Goal: Task Accomplishment & Management: Use online tool/utility

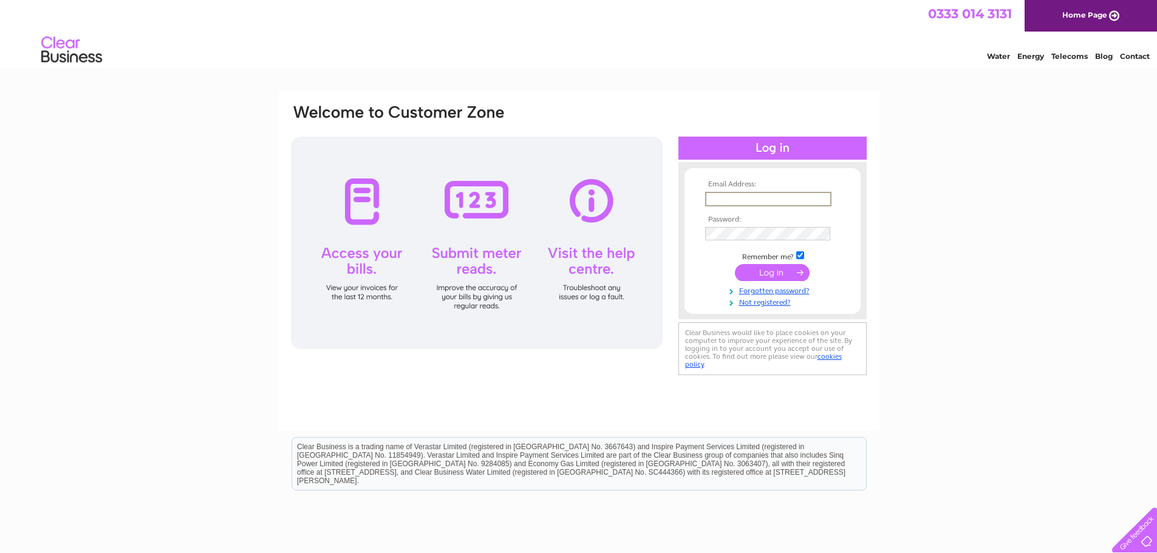
click at [736, 204] on input "text" at bounding box center [768, 199] width 126 height 15
type input "[EMAIL_ADDRESS][DOMAIN_NAME]"
click at [746, 270] on input "submit" at bounding box center [772, 272] width 75 height 17
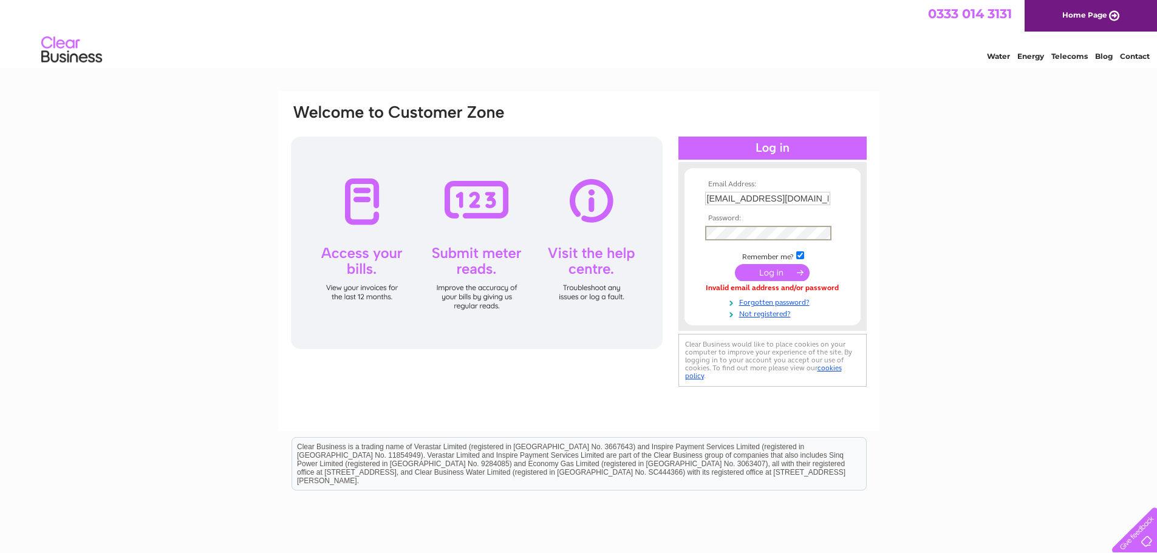
click at [757, 269] on input "submit" at bounding box center [772, 272] width 75 height 17
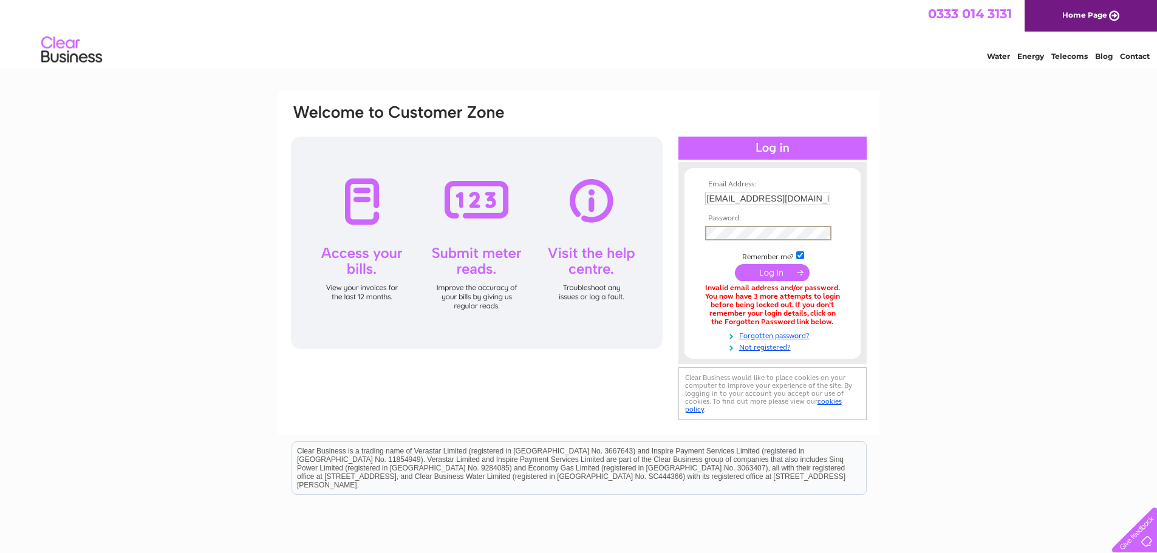
click at [773, 271] on input "submit" at bounding box center [772, 272] width 75 height 17
click at [756, 333] on link "Forgotten password?" at bounding box center [774, 334] width 138 height 12
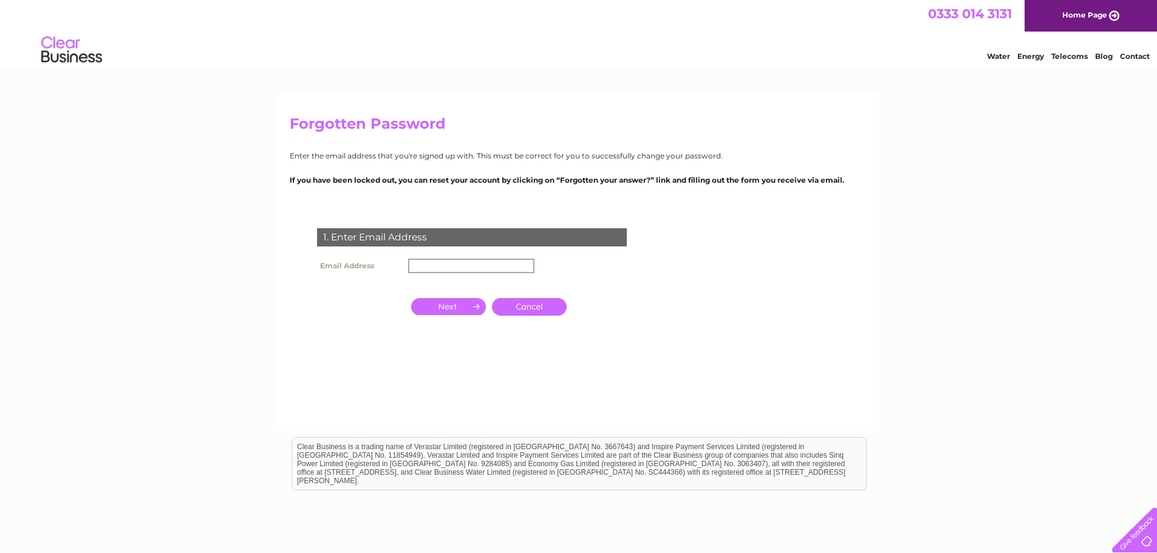
click at [425, 260] on input "text" at bounding box center [471, 266] width 126 height 15
type input "dr@argyllassetmanagement.co.uk"
click at [445, 308] on input "button" at bounding box center [448, 305] width 75 height 17
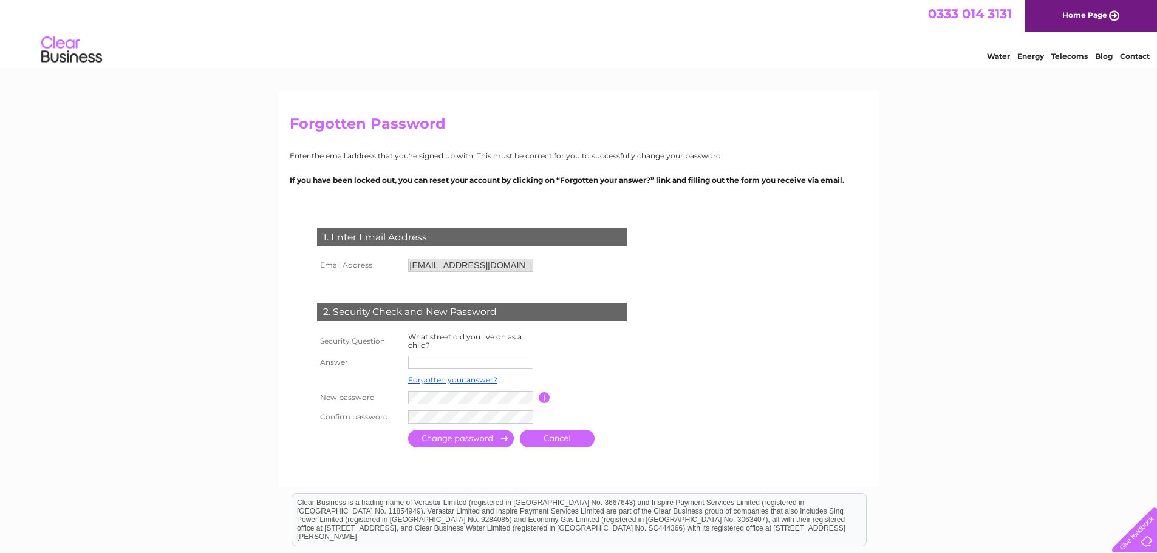
click at [425, 363] on input "text" at bounding box center [470, 362] width 125 height 13
type input "Ormiston Avenue"
click at [465, 438] on input "submit" at bounding box center [461, 439] width 106 height 18
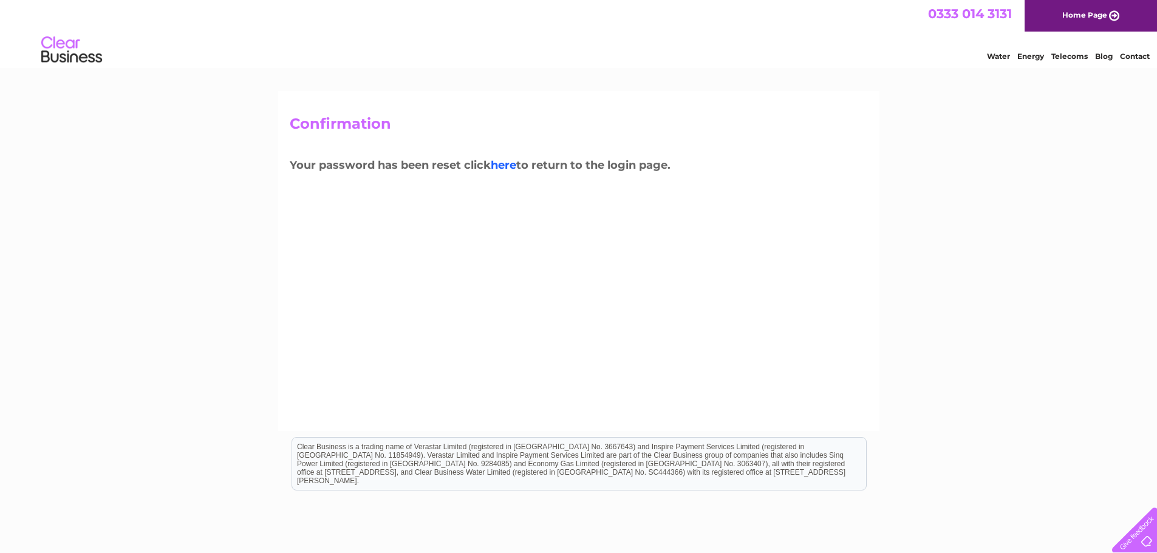
click at [506, 164] on link "here" at bounding box center [504, 165] width 26 height 13
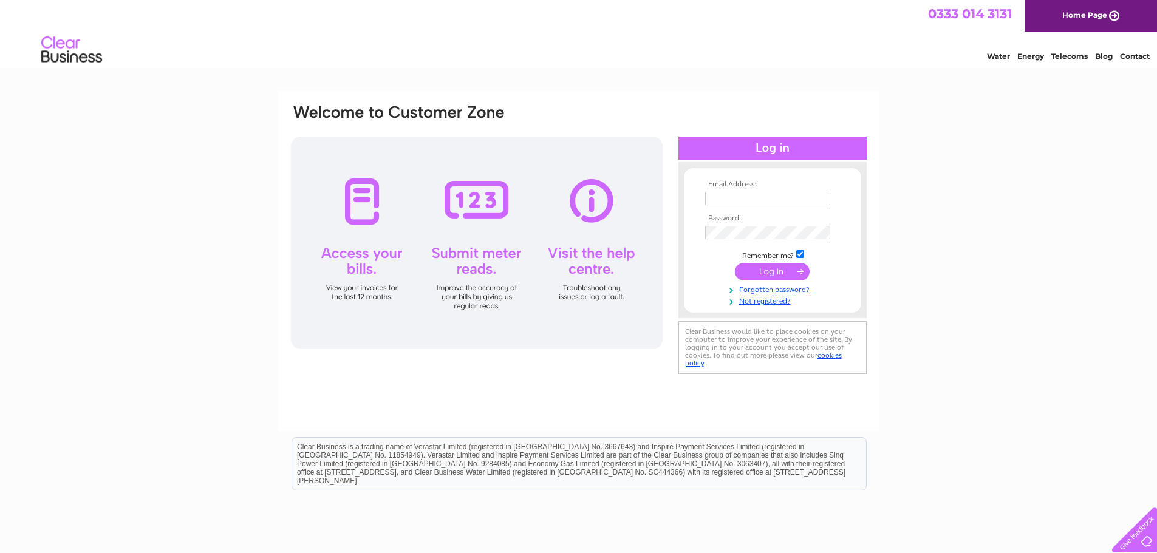
click at [721, 197] on input "text" at bounding box center [767, 198] width 125 height 13
type input "[EMAIL_ADDRESS][DOMAIN_NAME]"
click at [763, 270] on input "submit" at bounding box center [772, 272] width 75 height 17
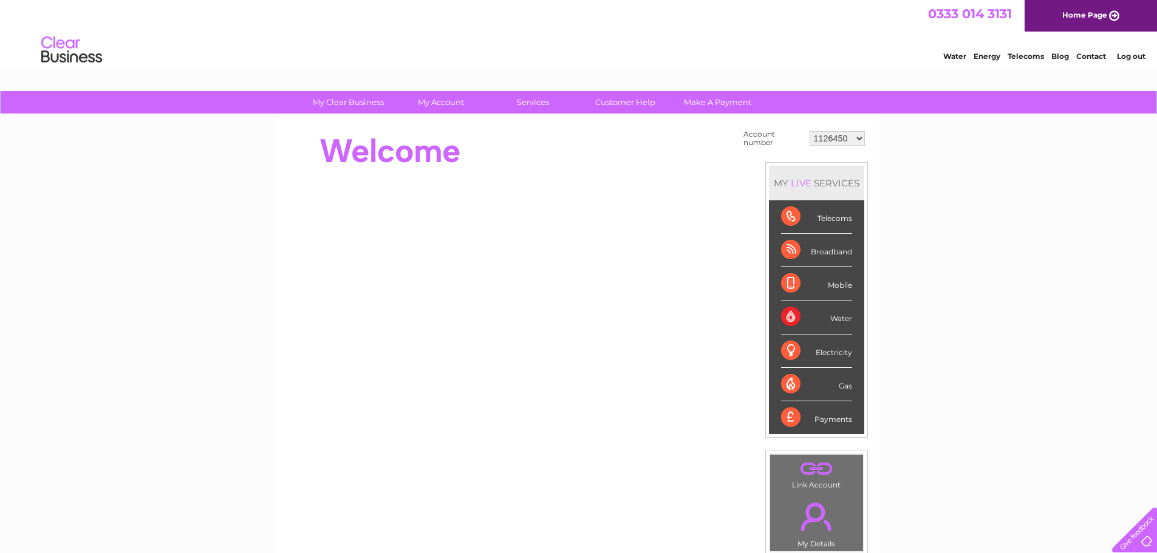
click at [856, 138] on select "1126450 30293052 30302608" at bounding box center [837, 138] width 55 height 15
select select "30302608"
click at [810, 131] on select "1126450 30293052 30302608" at bounding box center [837, 138] width 55 height 15
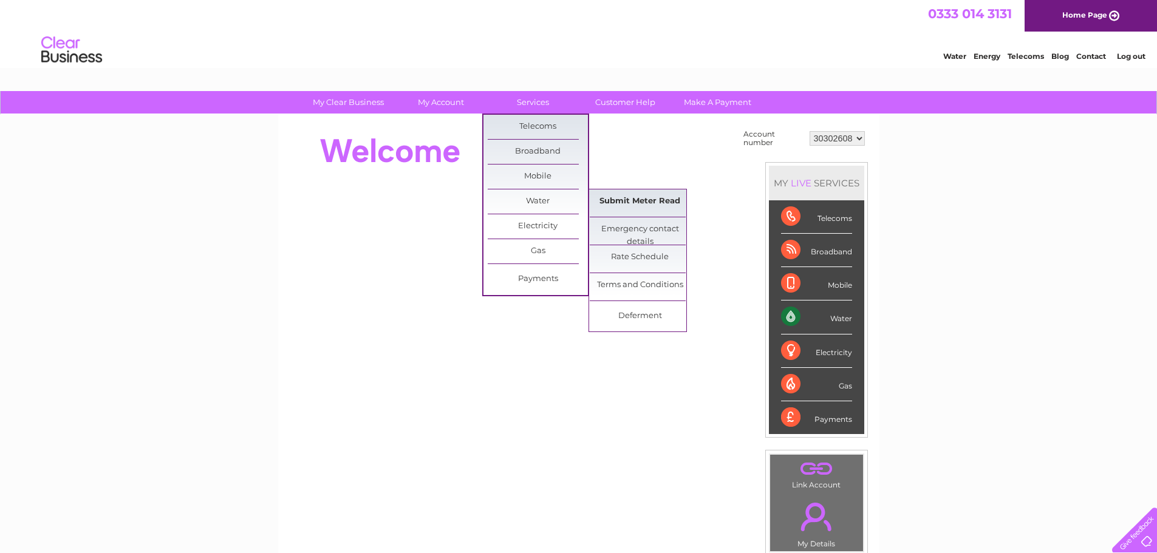
click at [636, 198] on link "Submit Meter Read" at bounding box center [640, 202] width 100 height 24
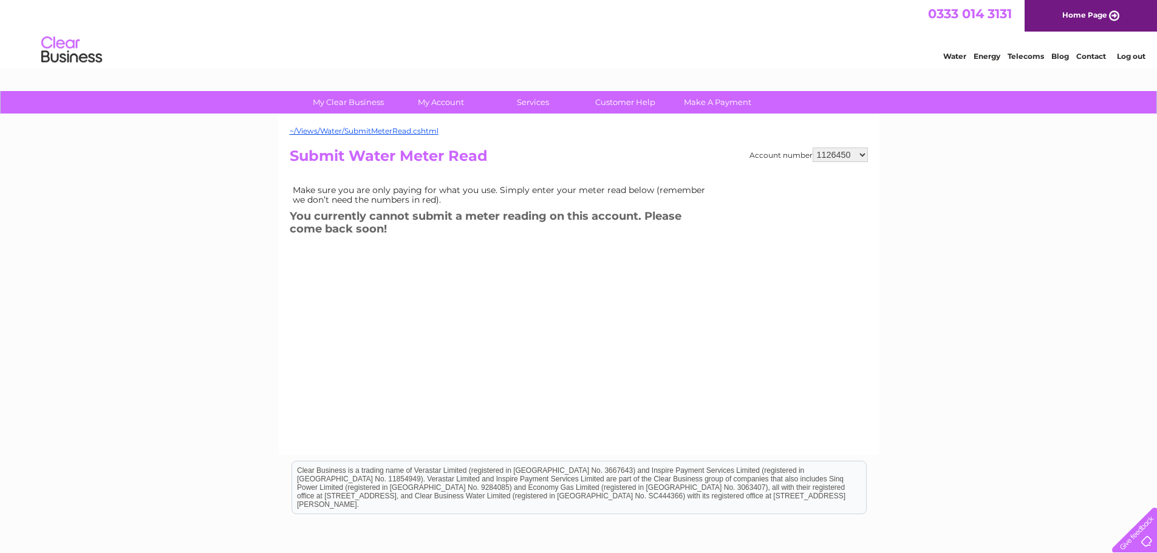
click at [843, 154] on select "1126450 30293052 30302608" at bounding box center [840, 155] width 55 height 15
select select "30302608"
click at [813, 148] on select "1126450 30293052 30302608" at bounding box center [840, 155] width 55 height 15
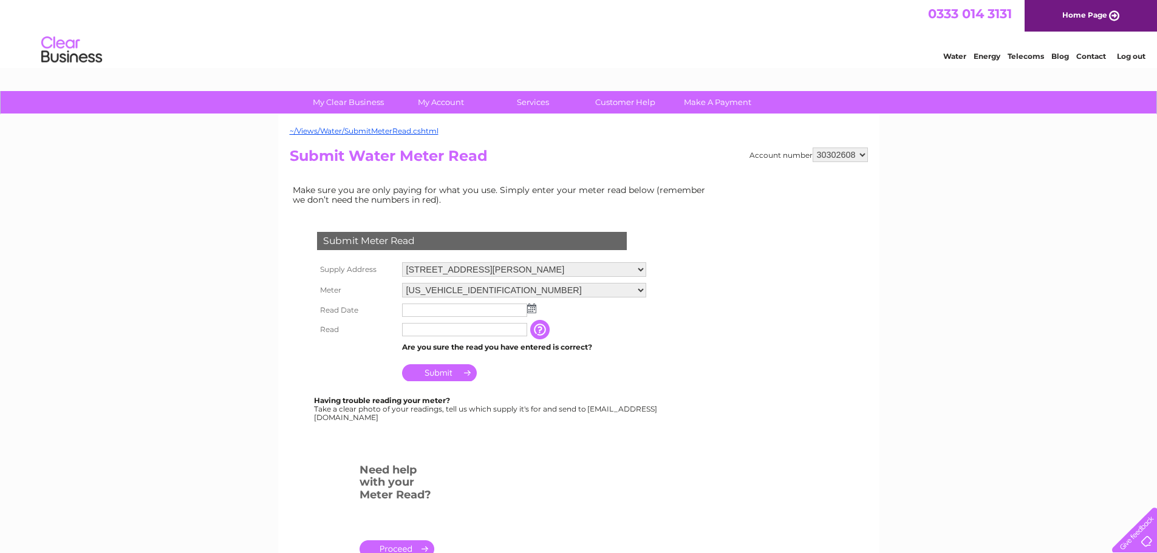
click at [532, 310] on img at bounding box center [531, 309] width 9 height 10
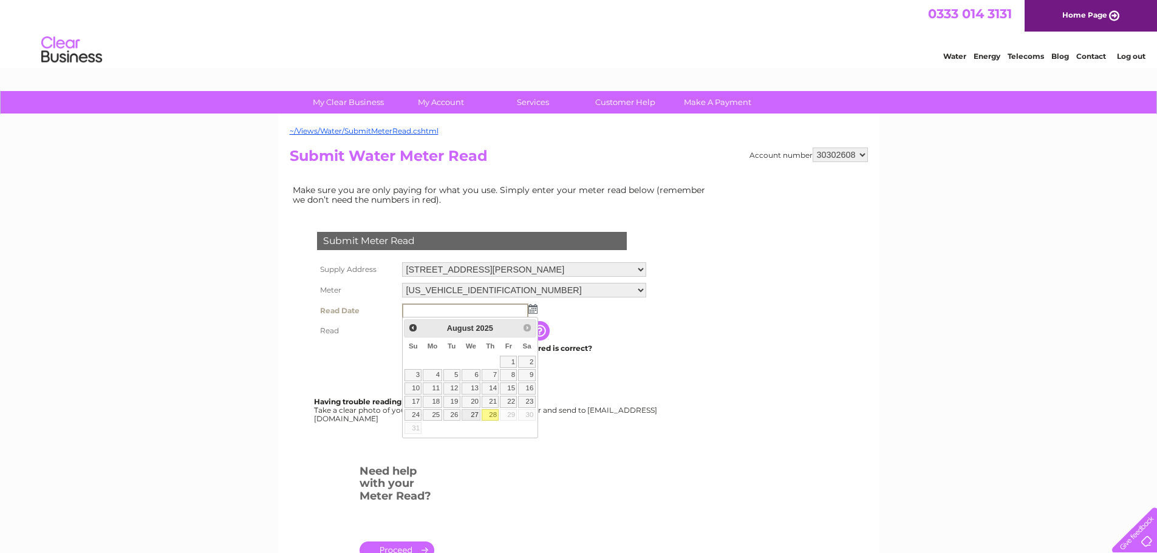
click at [476, 414] on link "27" at bounding box center [471, 415] width 19 height 12
type input "[DATE]"
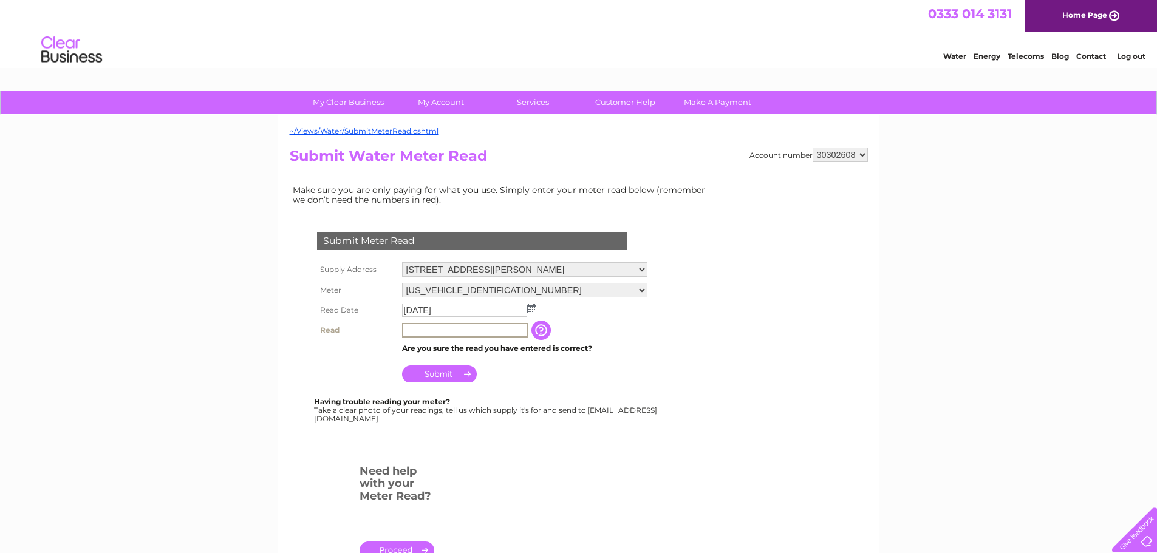
click at [422, 330] on input "text" at bounding box center [465, 330] width 126 height 15
type input "02013"
click at [438, 369] on input "Submit" at bounding box center [439, 374] width 75 height 17
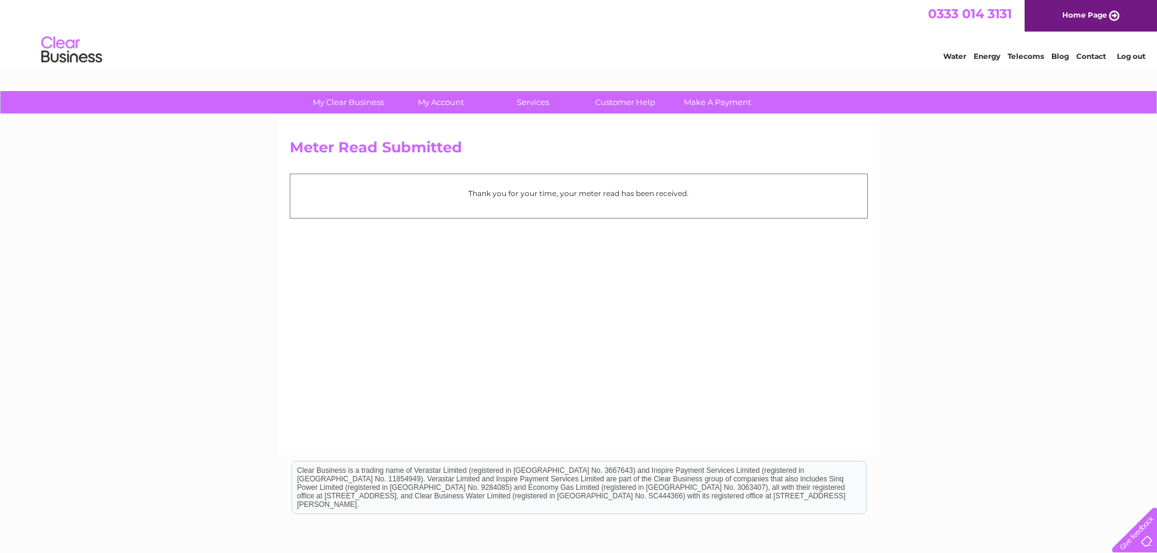
click at [1134, 55] on link "Log out" at bounding box center [1131, 56] width 29 height 9
